Goal: Obtain resource: Download file/media

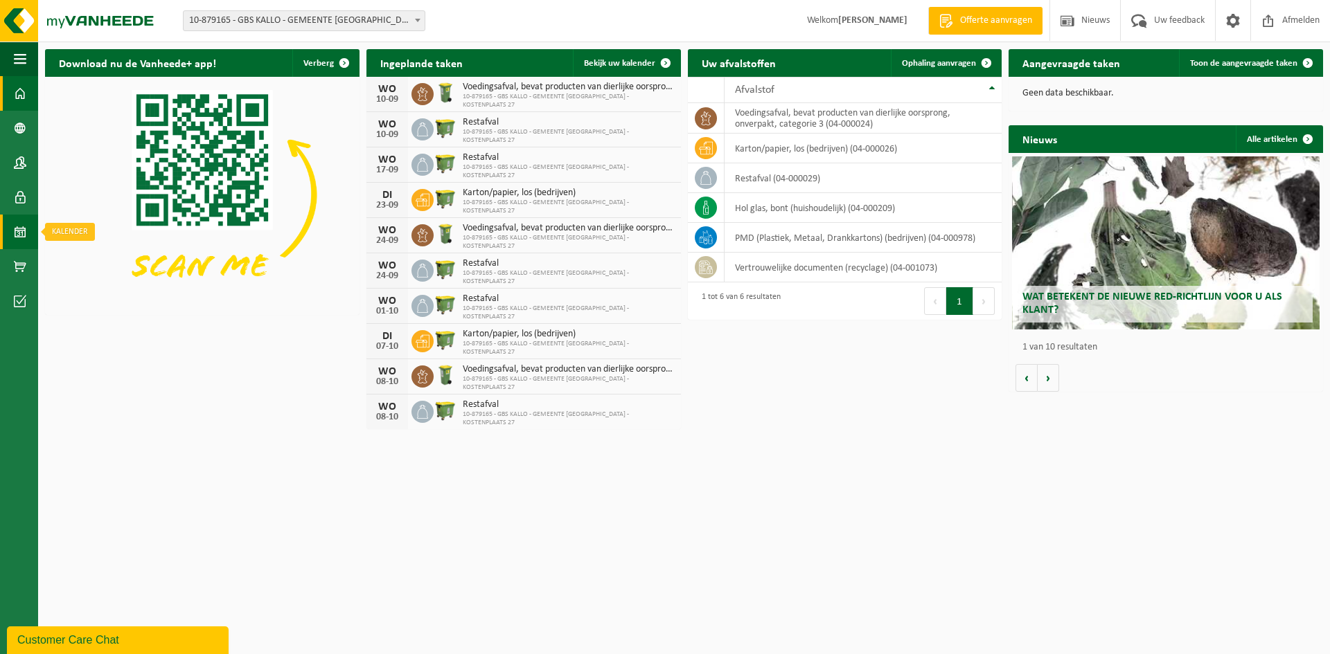
click at [21, 231] on span at bounding box center [20, 232] width 12 height 35
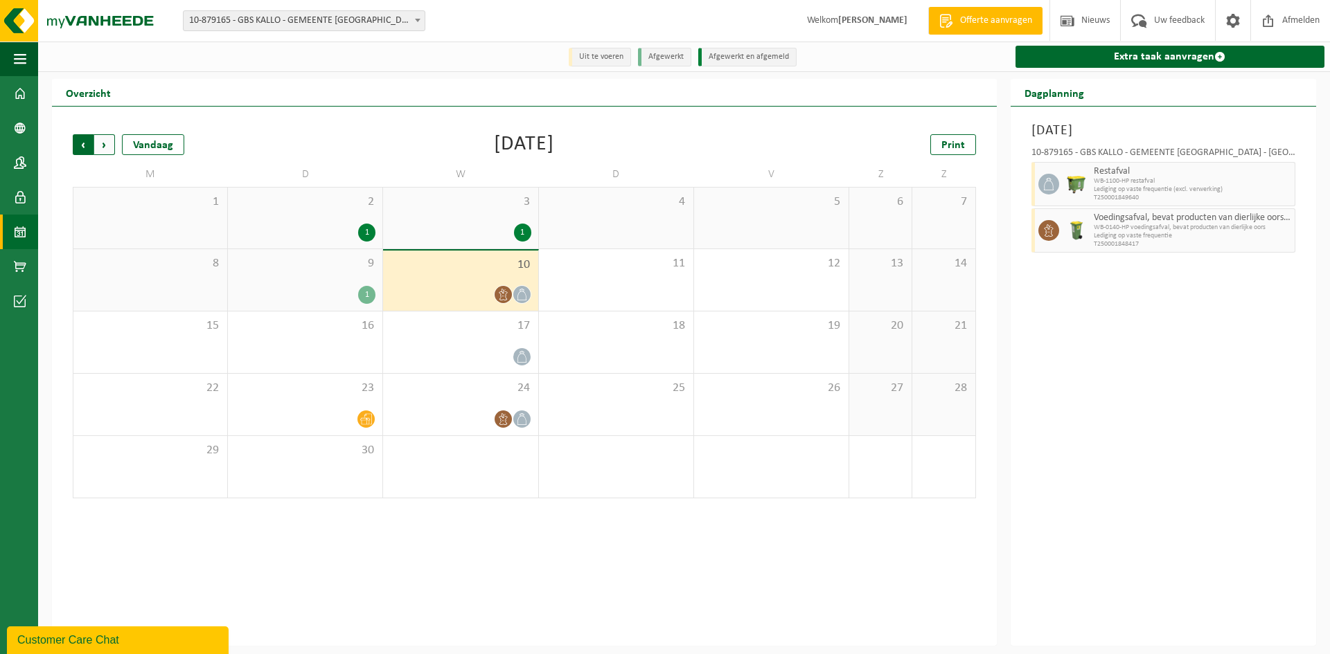
click at [109, 150] on span "Volgende" at bounding box center [104, 144] width 21 height 21
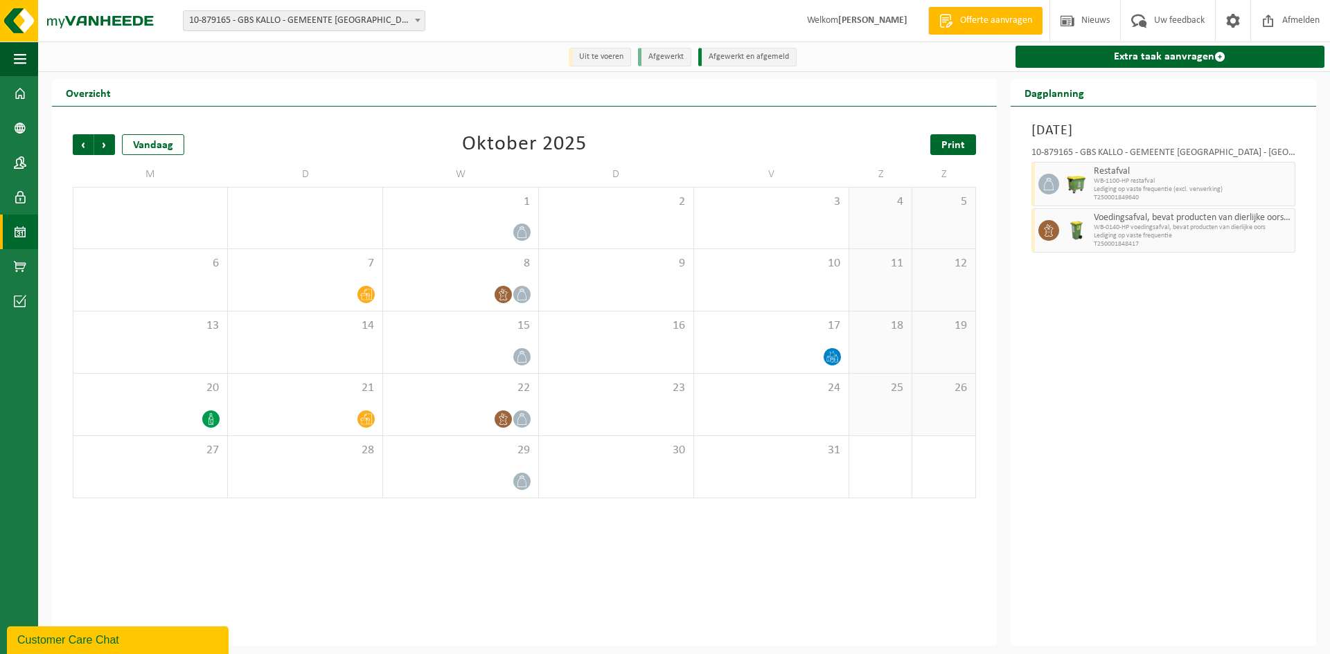
click at [950, 151] on span "Print" at bounding box center [953, 145] width 24 height 11
click at [104, 148] on span "Volgende" at bounding box center [104, 144] width 21 height 21
click at [940, 147] on link "Print" at bounding box center [953, 144] width 46 height 21
